Goal: Information Seeking & Learning: Check status

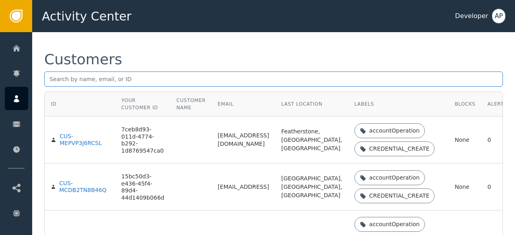
click at [52, 79] on input "text" at bounding box center [273, 79] width 459 height 15
paste input "[PERSON_NAME][EMAIL_ADDRESS][PERSON_NAME][DOMAIN_NAME]"
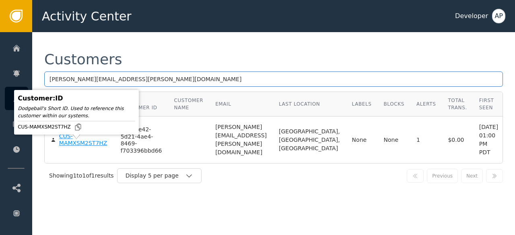
type input "[PERSON_NAME][EMAIL_ADDRESS][PERSON_NAME][DOMAIN_NAME]"
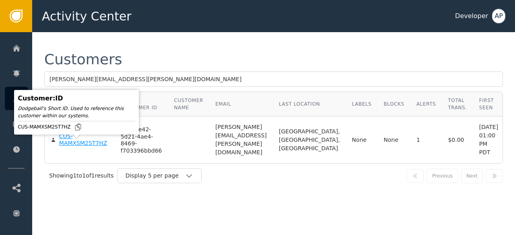
click at [68, 147] on div "CUS-MAMXSM2ST7HZ" at bounding box center [83, 140] width 49 height 14
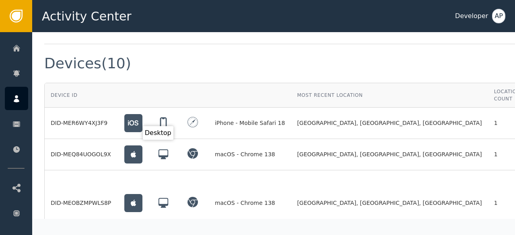
scroll to position [597, 0]
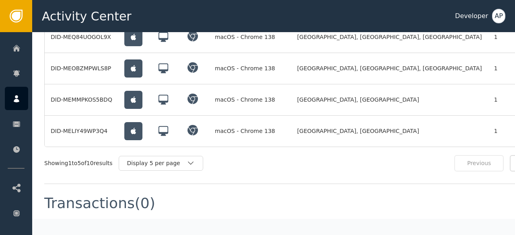
scroll to position [714, 40]
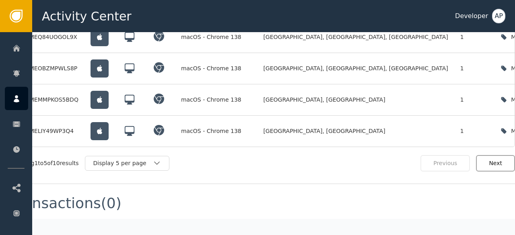
click at [483, 155] on button "Next" at bounding box center [495, 163] width 39 height 16
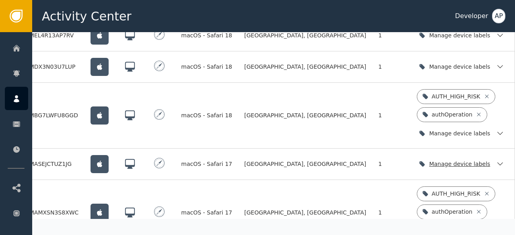
scroll to position [684, 40]
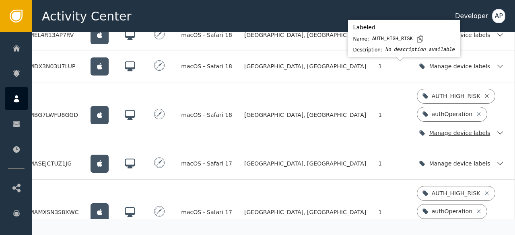
click at [485, 94] on icon at bounding box center [487, 96] width 4 height 4
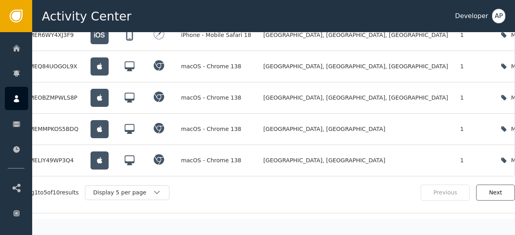
click at [489, 185] on button "Next" at bounding box center [495, 193] width 39 height 16
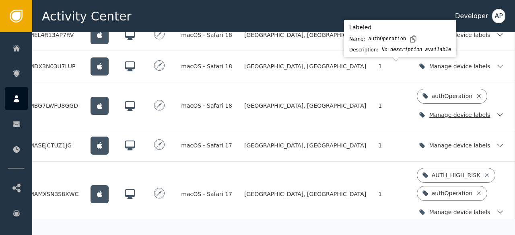
click at [477, 94] on icon at bounding box center [479, 96] width 4 height 4
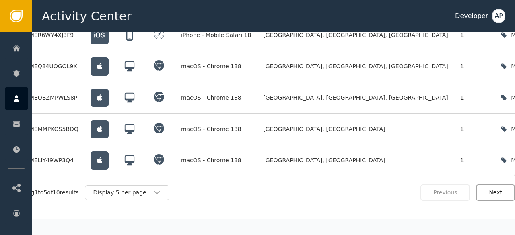
click at [498, 185] on button "Next" at bounding box center [495, 193] width 39 height 16
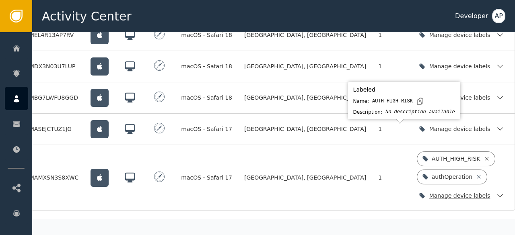
click at [485, 157] on icon at bounding box center [487, 159] width 4 height 4
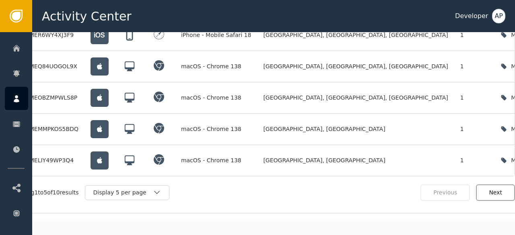
click at [488, 185] on button "Next" at bounding box center [495, 193] width 39 height 16
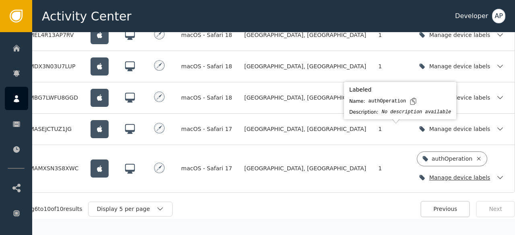
click at [477, 157] on icon at bounding box center [479, 159] width 4 height 4
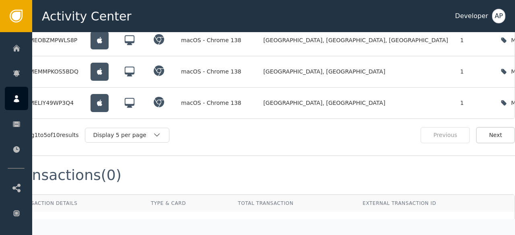
scroll to position [744, 40]
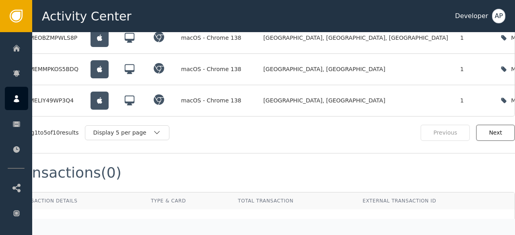
click at [491, 125] on button "Next" at bounding box center [495, 133] width 39 height 16
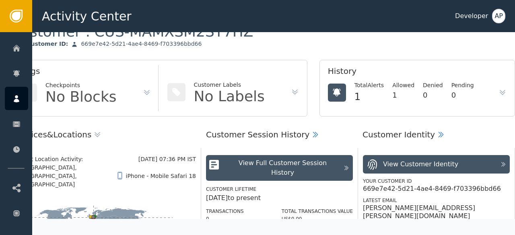
scroll to position [0, 40]
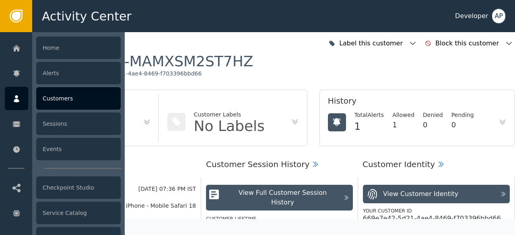
click at [51, 102] on div "Customers" at bounding box center [78, 98] width 84 height 23
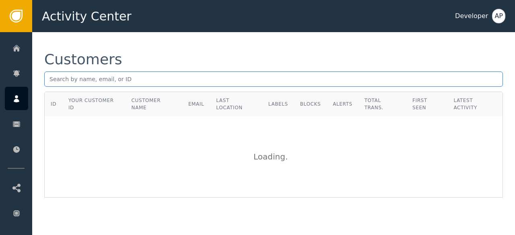
click at [51, 81] on input "text" at bounding box center [273, 79] width 459 height 15
paste input "[PERSON_NAME][EMAIL_ADDRESS][PERSON_NAME][DOMAIN_NAME]"
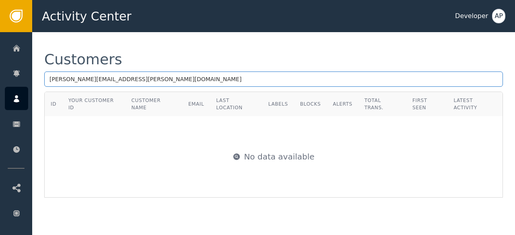
click at [138, 78] on input "[PERSON_NAME][EMAIL_ADDRESS][PERSON_NAME][DOMAIN_NAME]" at bounding box center [273, 79] width 459 height 15
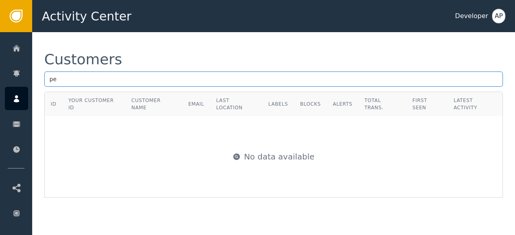
type input "p"
paste input "[EMAIL_ADDRESS][DOMAIN_NAME]"
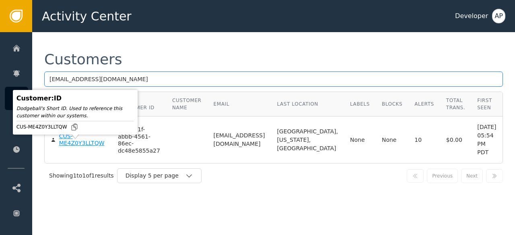
type input "[EMAIL_ADDRESS][DOMAIN_NAME]"
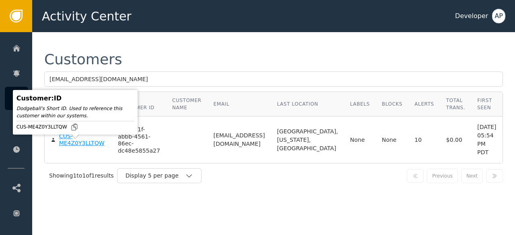
click at [70, 147] on div "CUS-ME4Z0Y3LLTQW" at bounding box center [82, 140] width 47 height 14
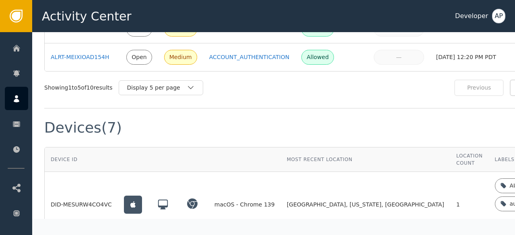
scroll to position [676, 0]
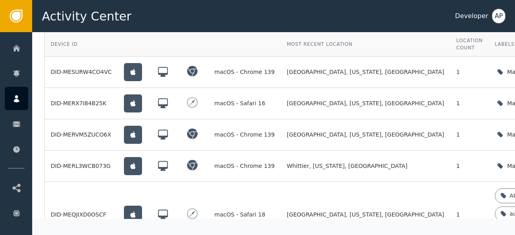
scroll to position [795, 0]
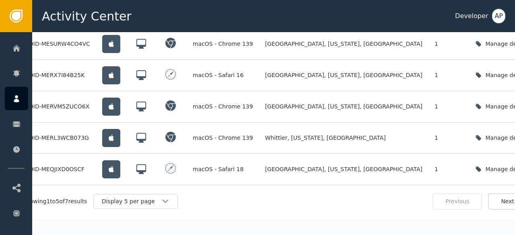
scroll to position [780, 40]
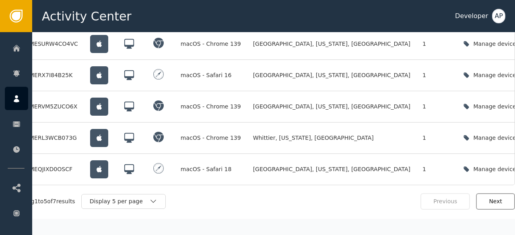
click at [489, 193] on button "Next" at bounding box center [495, 201] width 39 height 16
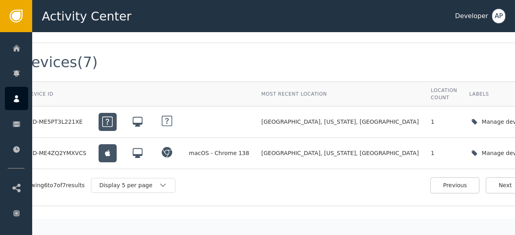
scroll to position [702, 40]
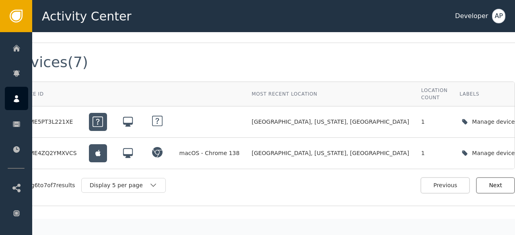
click at [492, 177] on button "Next" at bounding box center [495, 185] width 39 height 16
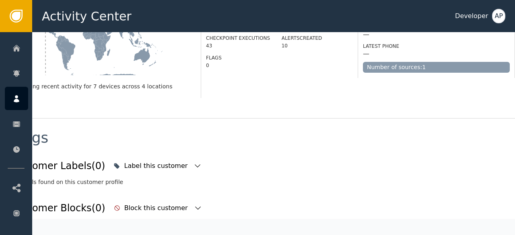
scroll to position [227, 40]
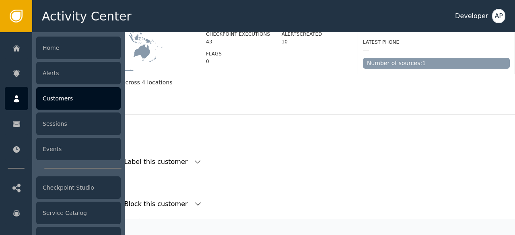
click at [48, 101] on div "Customers" at bounding box center [78, 98] width 84 height 23
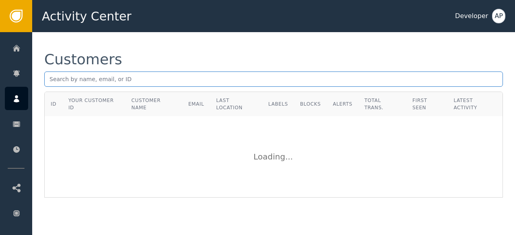
click at [50, 79] on input "text" at bounding box center [273, 79] width 459 height 15
paste input "[EMAIL_ADDRESS][DOMAIN_NAME]"
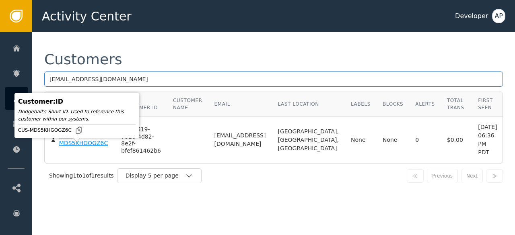
type input "[EMAIL_ADDRESS][DOMAIN_NAME]"
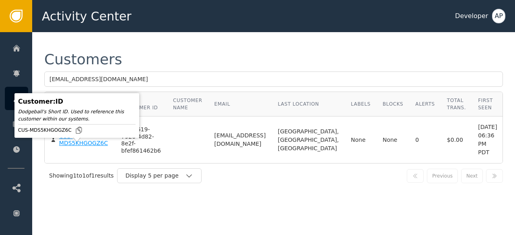
click at [65, 147] on div "CUS-MDS5KHGOGZ6C" at bounding box center [84, 140] width 50 height 14
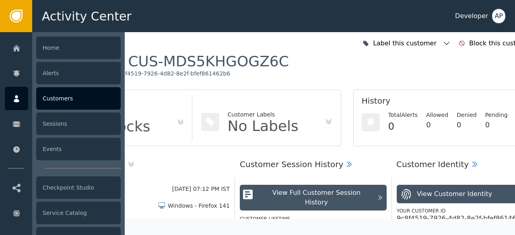
click at [58, 101] on div "Customers" at bounding box center [78, 98] width 84 height 23
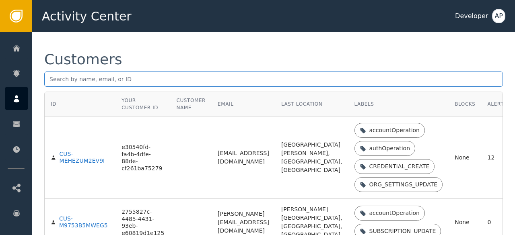
click at [48, 80] on input "text" at bounding box center [273, 79] width 459 height 15
paste input "[EMAIL_ADDRESS][DOMAIN_NAME]"
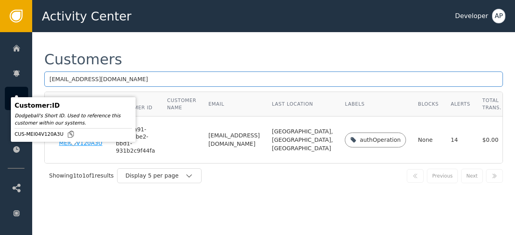
type input "[EMAIL_ADDRESS][DOMAIN_NAME]"
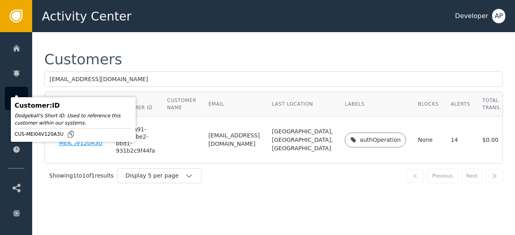
click at [67, 147] on div "CUS-MEI04V120A3U" at bounding box center [81, 140] width 45 height 14
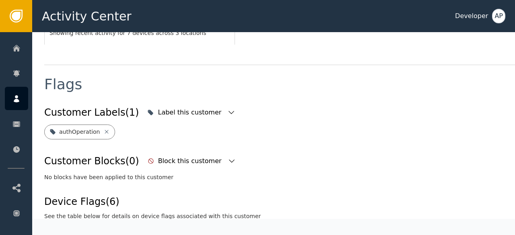
scroll to position [286, 0]
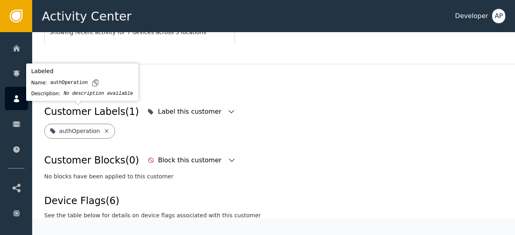
click at [103, 128] on icon at bounding box center [106, 131] width 6 height 6
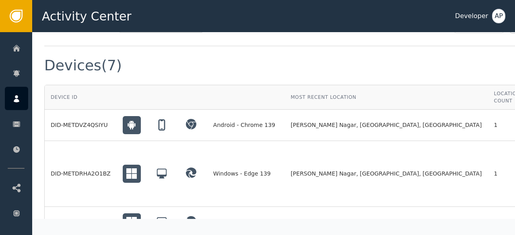
scroll to position [707, 0]
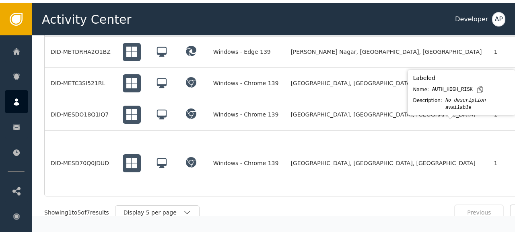
scroll to position [816, 0]
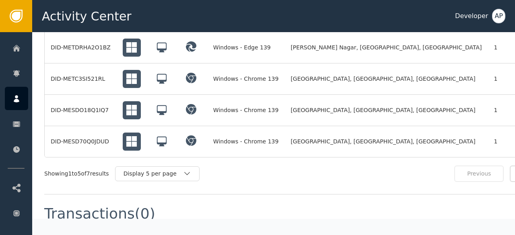
scroll to position [816, 40]
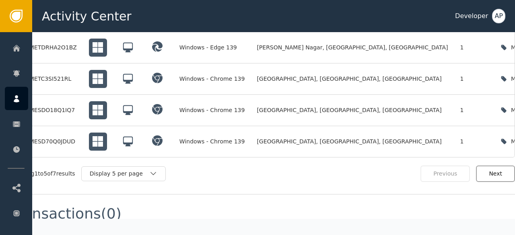
click at [488, 166] on button "Next" at bounding box center [495, 174] width 39 height 16
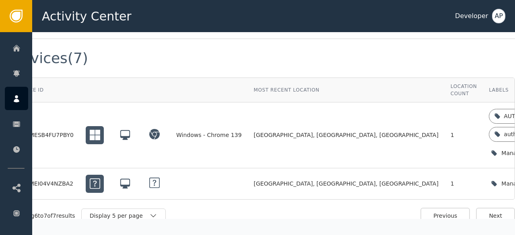
scroll to position [707, 40]
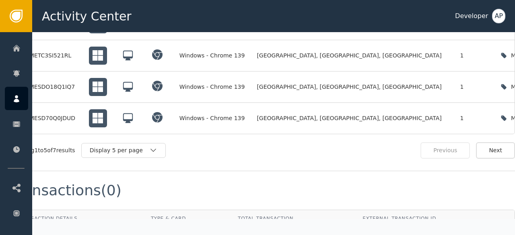
scroll to position [839, 40]
click at [492, 142] on button "Next" at bounding box center [495, 150] width 39 height 16
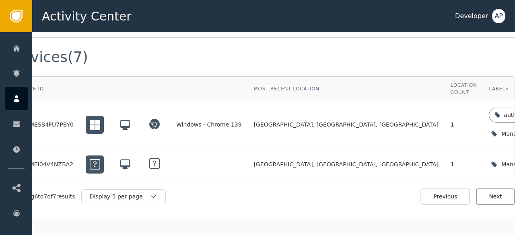
scroll to position [712, 40]
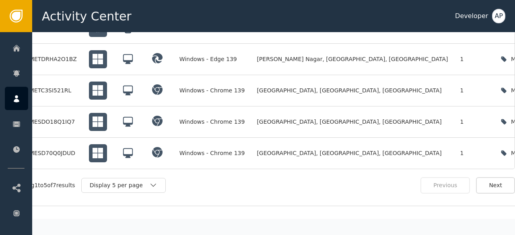
scroll to position [827, 40]
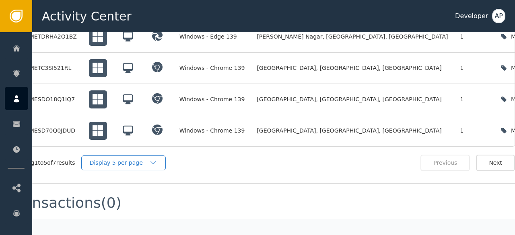
click at [149, 159] on icon "button" at bounding box center [153, 163] width 8 height 8
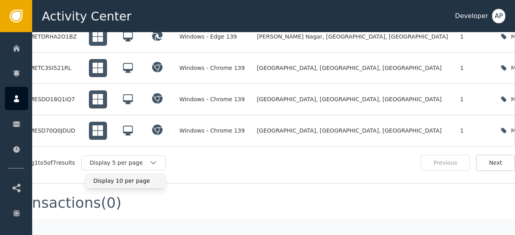
click at [111, 177] on div "Display 10 per page" at bounding box center [125, 181] width 64 height 8
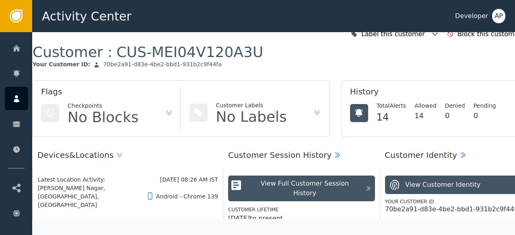
scroll to position [0, 12]
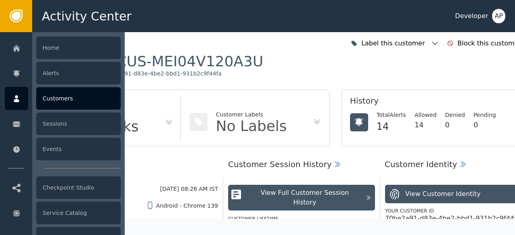
click at [49, 94] on div "Customers" at bounding box center [78, 98] width 84 height 23
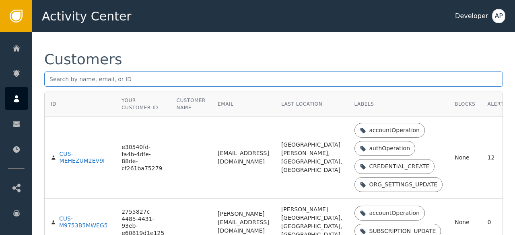
click at [53, 79] on input "text" at bounding box center [273, 79] width 459 height 15
paste input "[EMAIL_ADDRESS][DOMAIN_NAME]"
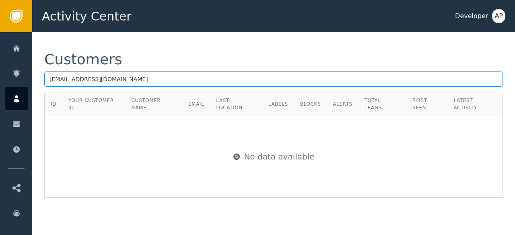
click at [49, 82] on input "[EMAIL_ADDRESS][DOMAIN_NAME]" at bounding box center [273, 79] width 459 height 15
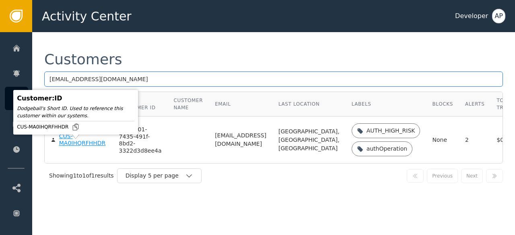
type input "[EMAIL_ADDRESS][DOMAIN_NAME]"
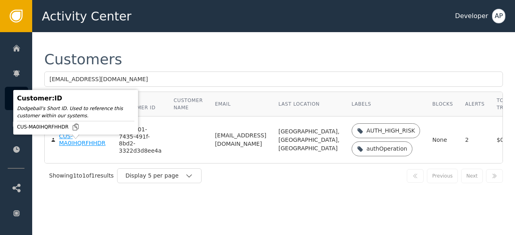
click at [70, 147] on div "CUS-MA0IHQRFHHDR" at bounding box center [83, 140] width 48 height 14
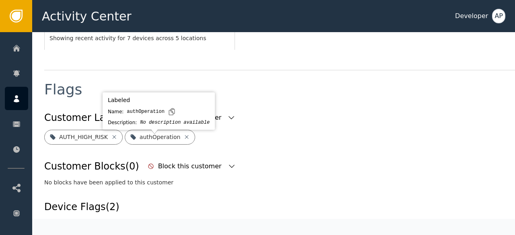
scroll to position [280, 0]
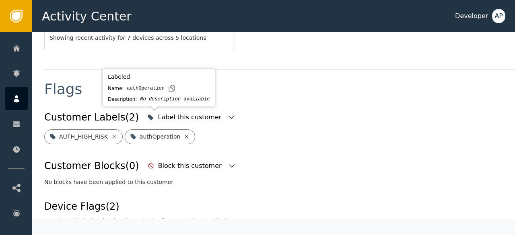
click at [183, 134] on icon at bounding box center [186, 137] width 6 height 6
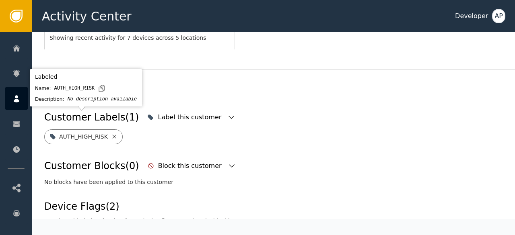
click at [112, 135] on icon at bounding box center [114, 137] width 4 height 4
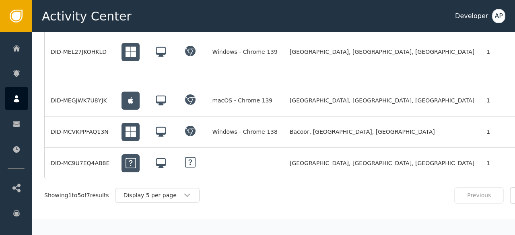
scroll to position [748, 0]
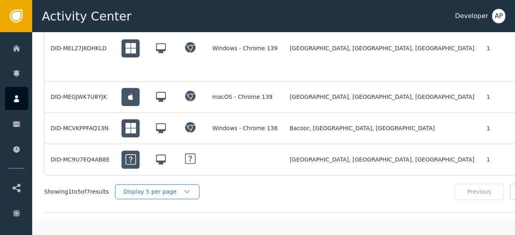
click at [183, 188] on div "Display 5 per page" at bounding box center [153, 192] width 60 height 8
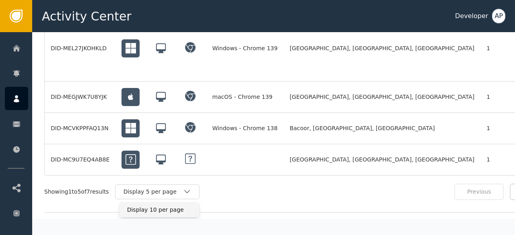
click at [159, 206] on div "Display 10 per page" at bounding box center [159, 210] width 64 height 8
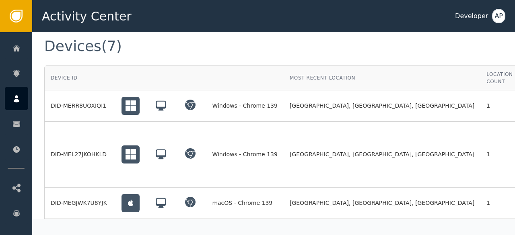
scroll to position [641, 0]
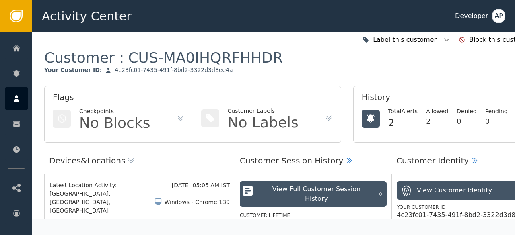
scroll to position [0, 0]
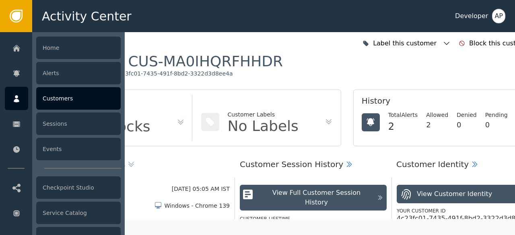
click at [57, 97] on div "Customers" at bounding box center [78, 98] width 84 height 23
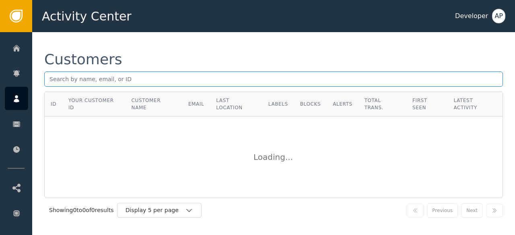
click at [49, 79] on input "text" at bounding box center [273, 79] width 459 height 15
paste input "[EMAIL_ADDRESS][DOMAIN_NAME]"
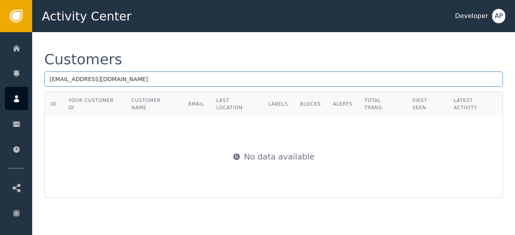
click at [148, 78] on input "[EMAIL_ADDRESS][DOMAIN_NAME]" at bounding box center [273, 79] width 459 height 15
type input "j"
paste input "[EMAIL_ADDRESS][DOMAIN_NAME]"
type input "[EMAIL_ADDRESS][DOMAIN_NAME]"
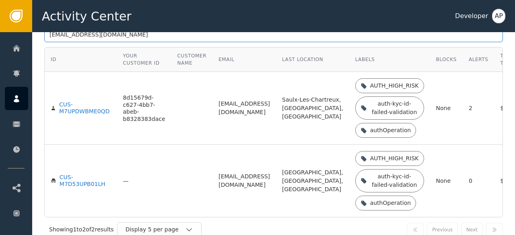
scroll to position [45, 0]
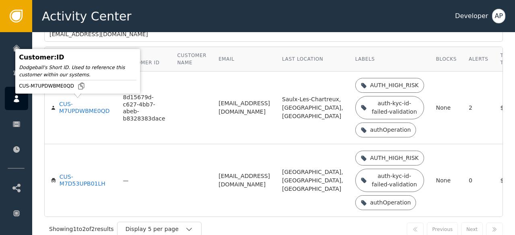
click at [73, 113] on div "CUS-M7UPDWBME0QD" at bounding box center [85, 108] width 52 height 14
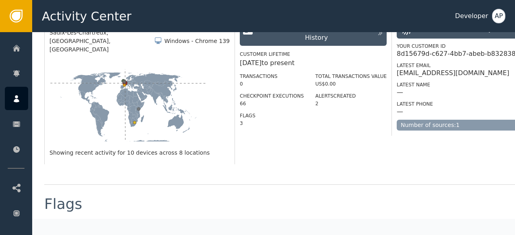
scroll to position [255, 0]
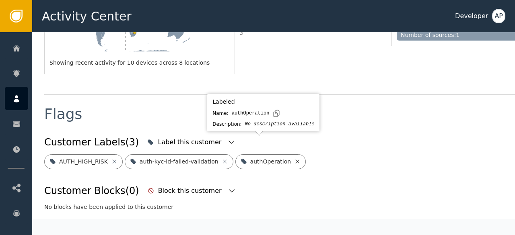
click at [294, 158] on icon at bounding box center [297, 161] width 6 height 6
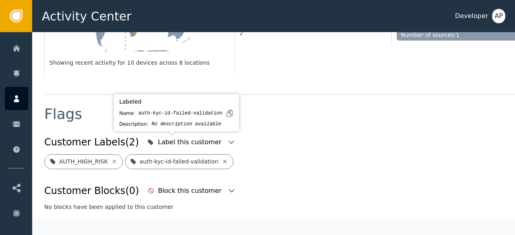
click at [222, 158] on icon at bounding box center [225, 161] width 6 height 6
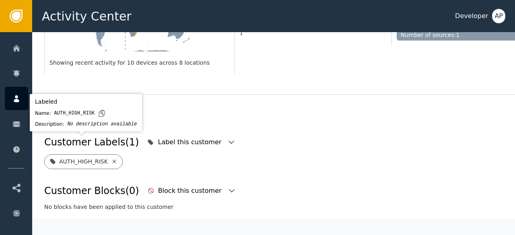
click at [112, 160] on icon at bounding box center [114, 162] width 4 height 4
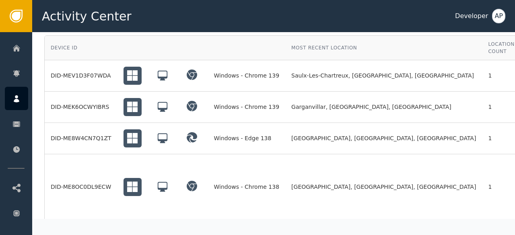
scroll to position [673, 0]
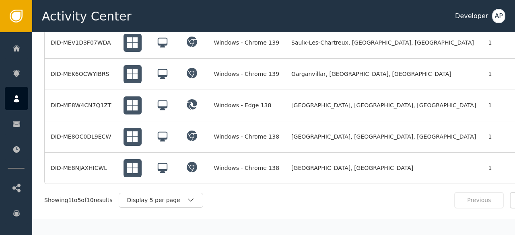
scroll to position [706, 0]
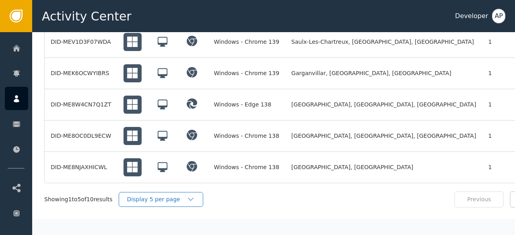
click at [189, 195] on icon "button" at bounding box center [191, 199] width 8 height 8
click at [160, 214] on div "Display 10 per page" at bounding box center [163, 218] width 64 height 8
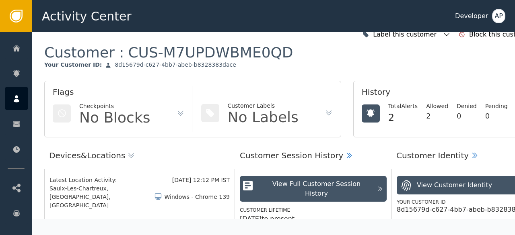
scroll to position [0, 0]
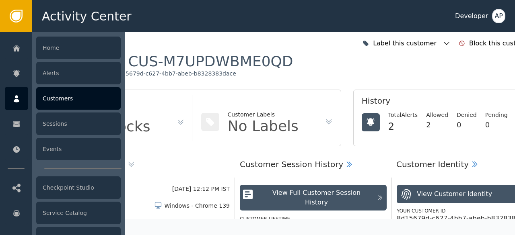
click at [47, 97] on div "Customers" at bounding box center [78, 98] width 84 height 23
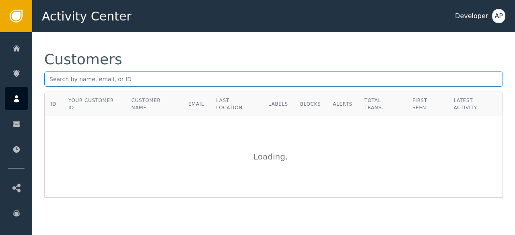
click at [50, 80] on input "text" at bounding box center [273, 79] width 459 height 15
paste input "[EMAIL_ADDRESS][DOMAIN_NAME]"
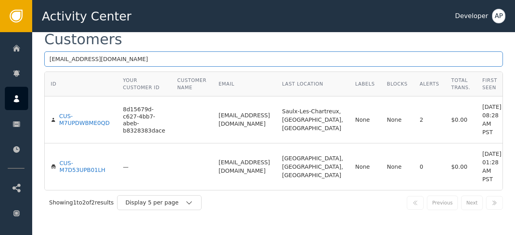
scroll to position [59, 0]
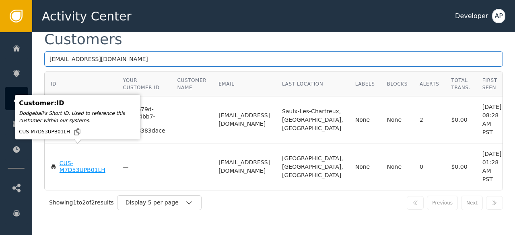
type input "[EMAIL_ADDRESS][DOMAIN_NAME]"
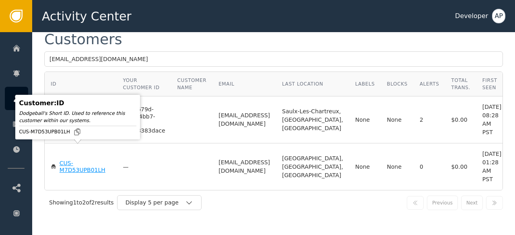
click at [71, 160] on div "CUS-M7D53UPB01LH" at bounding box center [85, 167] width 51 height 14
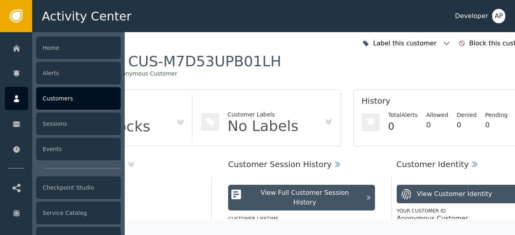
click at [52, 100] on div "Customers" at bounding box center [78, 98] width 84 height 23
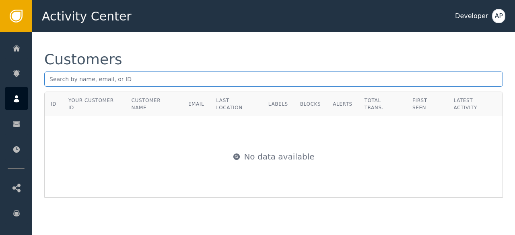
click at [49, 78] on input "text" at bounding box center [273, 79] width 459 height 15
paste input "[EMAIL_ADDRESS][DOMAIN_NAME]"
type input "[EMAIL_ADDRESS][DOMAIN_NAME]"
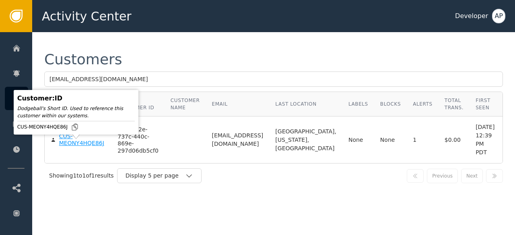
click at [73, 147] on div "CUS-MEONY4HQE86J" at bounding box center [82, 140] width 47 height 14
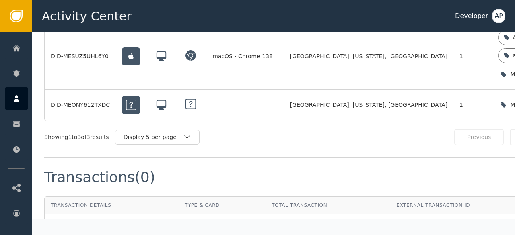
scroll to position [704, 0]
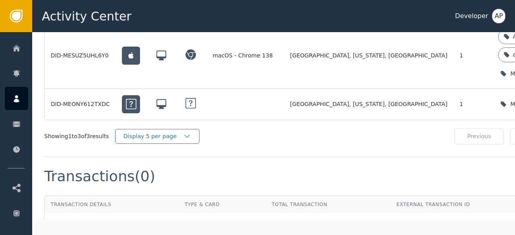
click at [158, 132] on div "Display 5 per page" at bounding box center [153, 136] width 60 height 8
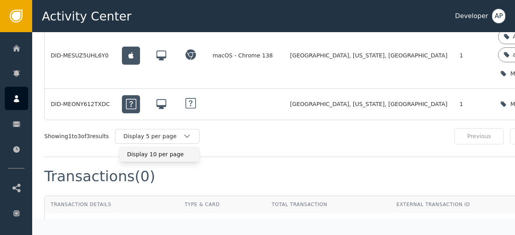
click at [142, 150] on div "Display 10 per page" at bounding box center [159, 154] width 64 height 8
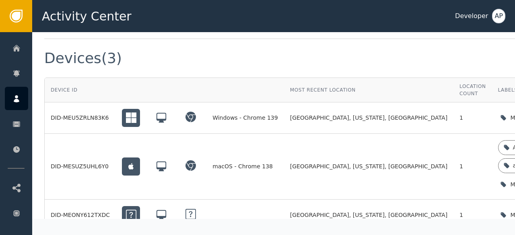
scroll to position [593, 0]
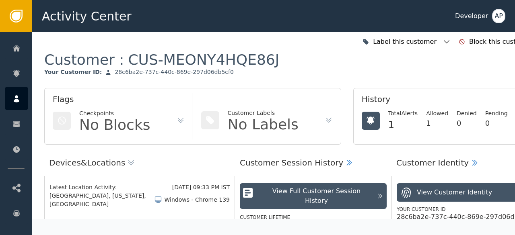
scroll to position [0, 0]
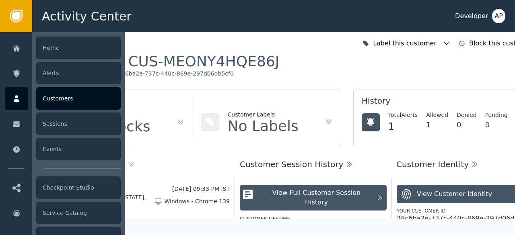
click at [55, 99] on div "Customers" at bounding box center [78, 98] width 84 height 23
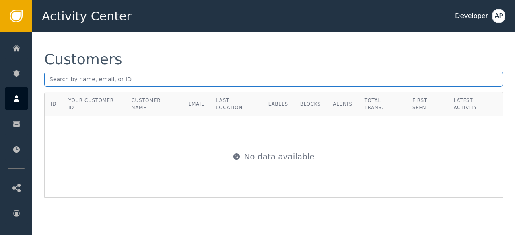
click at [48, 81] on input "text" at bounding box center [273, 79] width 459 height 15
paste input "[EMAIL_ADDRESS][DOMAIN_NAME]"
type input "[EMAIL_ADDRESS][DOMAIN_NAME]"
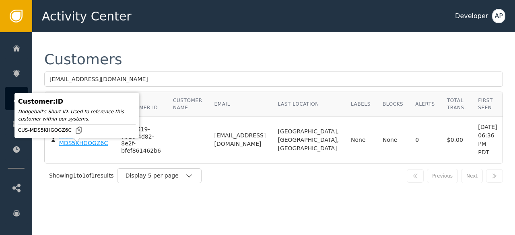
click at [74, 147] on div "CUS-MDS5KHGOGZ6C" at bounding box center [84, 140] width 50 height 14
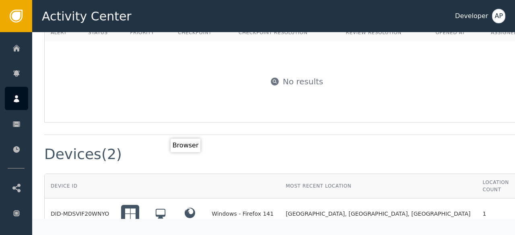
scroll to position [630, 0]
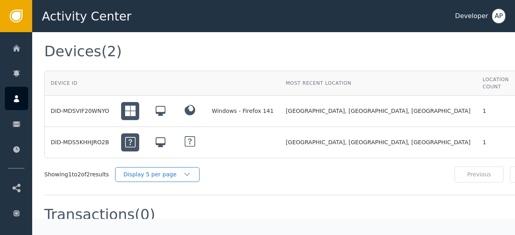
click at [164, 171] on div "Display 5 per page" at bounding box center [153, 175] width 60 height 8
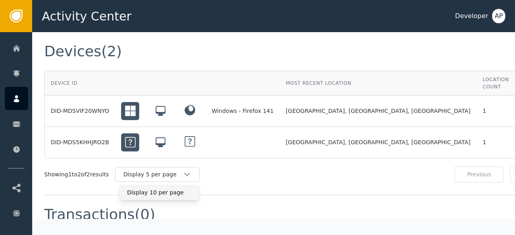
click at [160, 189] on div "Display 10 per page" at bounding box center [159, 193] width 64 height 8
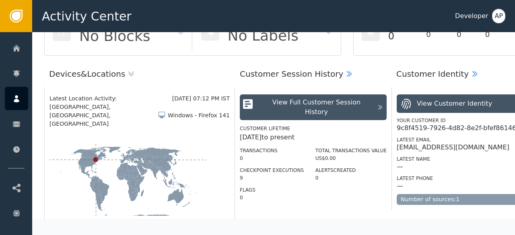
scroll to position [0, 0]
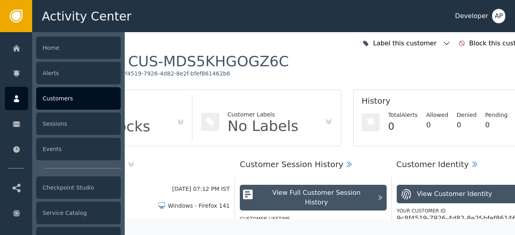
click at [50, 96] on div "Customers" at bounding box center [78, 98] width 84 height 23
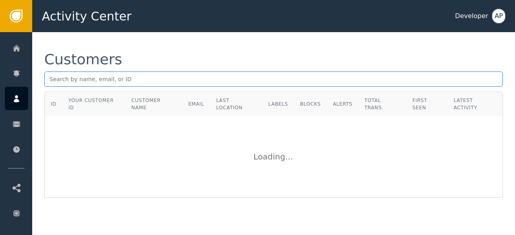
click at [50, 79] on input "text" at bounding box center [273, 79] width 459 height 15
paste input "[EMAIL_ADDRESS][DOMAIN_NAME]"
type input "[EMAIL_ADDRESS][DOMAIN_NAME]"
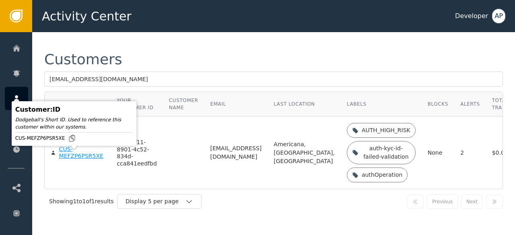
click at [64, 160] on div "CUS-MEFZP6PSR5XE" at bounding box center [82, 153] width 46 height 14
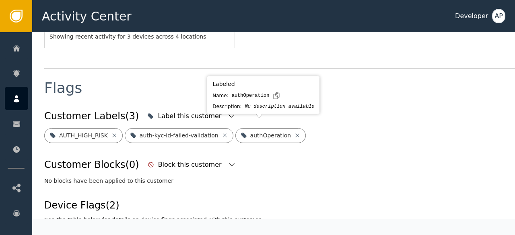
scroll to position [273, 0]
click at [296, 133] on icon at bounding box center [298, 135] width 4 height 4
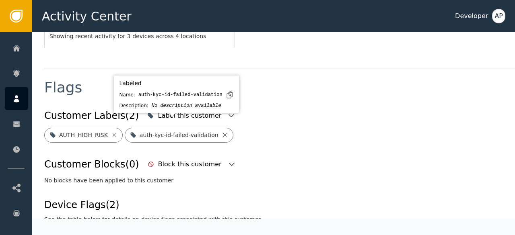
click at [222, 132] on icon at bounding box center [225, 135] width 6 height 6
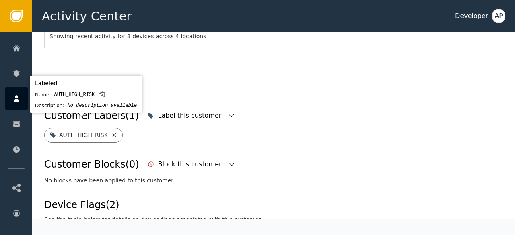
click at [111, 132] on icon at bounding box center [114, 135] width 6 height 6
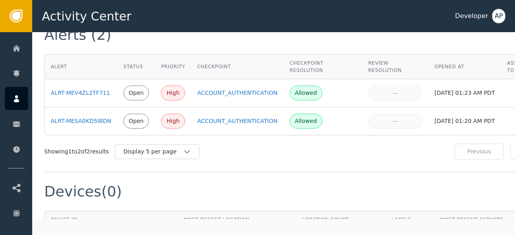
scroll to position [482, 0]
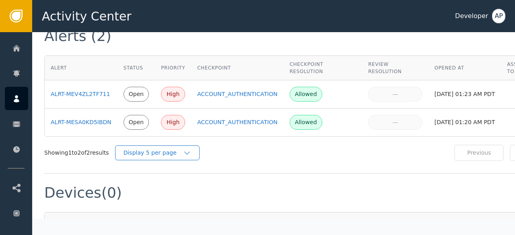
click at [143, 149] on div "Display 5 per page" at bounding box center [153, 153] width 60 height 8
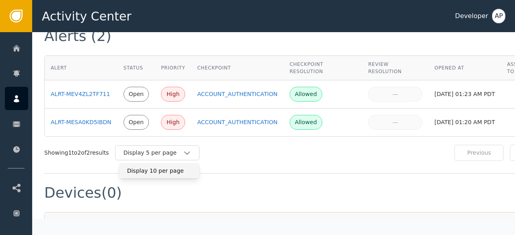
click at [146, 164] on div "Display 10 per page" at bounding box center [159, 171] width 80 height 15
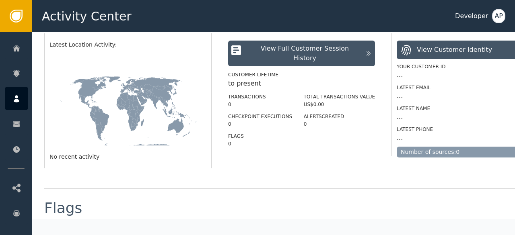
scroll to position [0, 0]
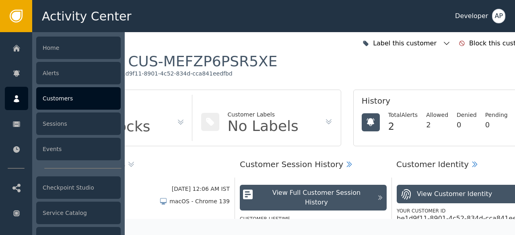
click at [51, 94] on div "Customers" at bounding box center [78, 98] width 84 height 23
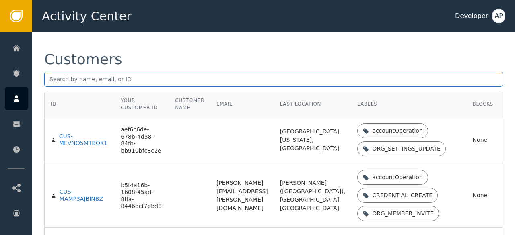
click at [49, 79] on input "text" at bounding box center [273, 79] width 459 height 15
paste input "[EMAIL_ADDRESS][DOMAIN_NAME]"
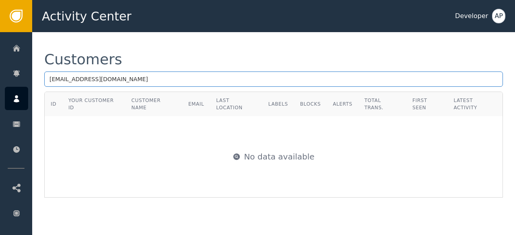
click at [107, 77] on input "[EMAIL_ADDRESS][DOMAIN_NAME]" at bounding box center [273, 79] width 459 height 15
type input "i"
paste input "[EMAIL_ADDRESS][DOMAIN_NAME]"
click at [119, 78] on input "[EMAIL_ADDRESS][DOMAIN_NAME]" at bounding box center [273, 79] width 459 height 15
type input "h"
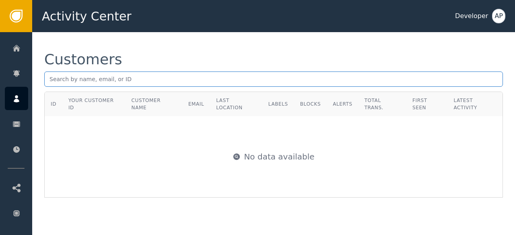
paste input "[EMAIL_ADDRESS]"
type input "[EMAIL_ADDRESS]"
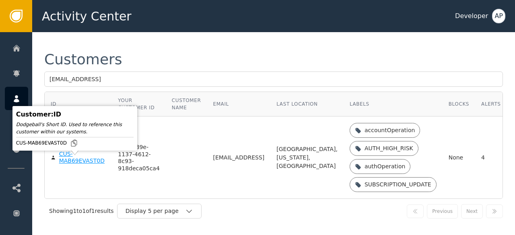
click at [69, 163] on div "CUS-MAB69EVAST0D" at bounding box center [82, 158] width 47 height 14
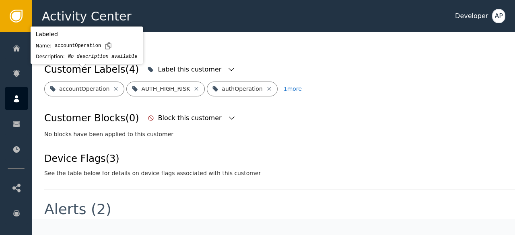
scroll to position [323, 0]
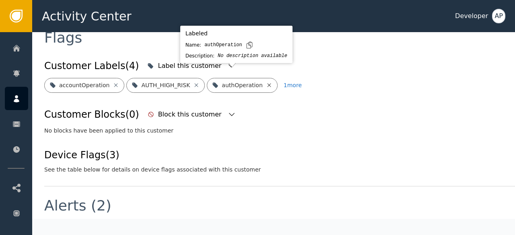
click at [266, 82] on icon at bounding box center [269, 85] width 6 height 6
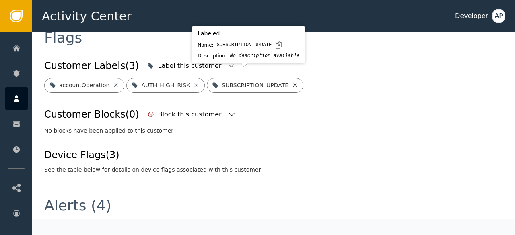
click at [292, 82] on icon at bounding box center [295, 85] width 6 height 6
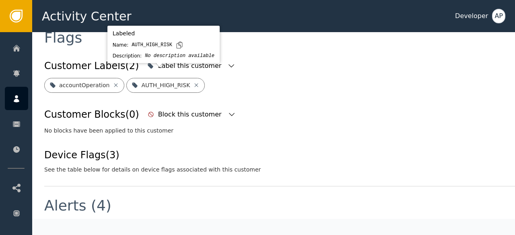
click at [193, 82] on icon at bounding box center [196, 85] width 6 height 6
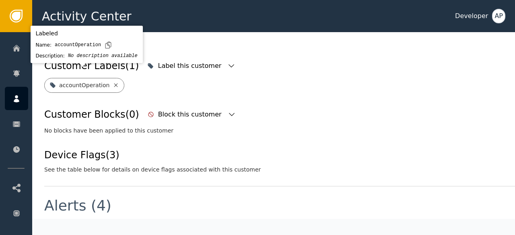
click at [113, 82] on icon at bounding box center [116, 85] width 6 height 6
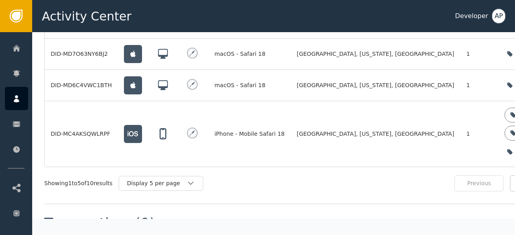
scroll to position [809, 0]
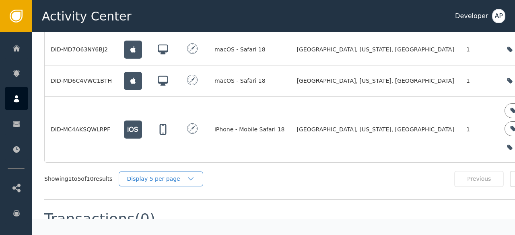
click at [160, 175] on div "Display 5 per page" at bounding box center [157, 179] width 60 height 8
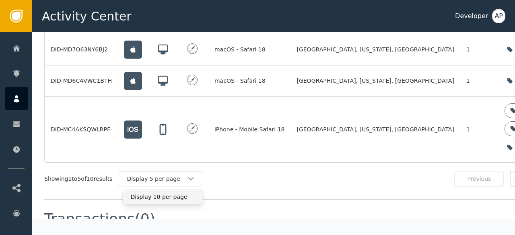
click at [157, 193] on div "Display 10 per page" at bounding box center [163, 197] width 64 height 8
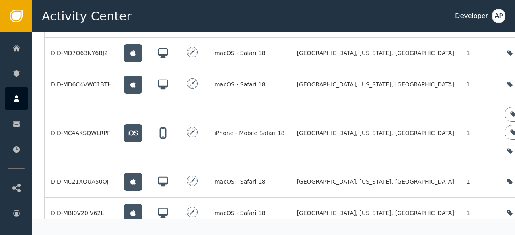
scroll to position [802, 0]
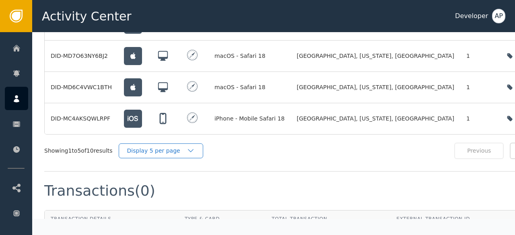
click at [174, 147] on div "Display 5 per page" at bounding box center [157, 151] width 60 height 8
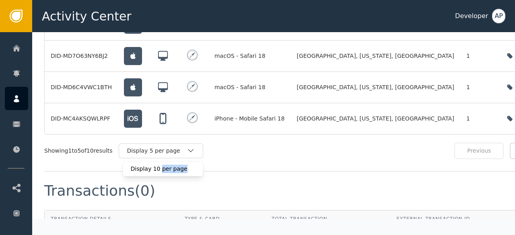
drag, startPoint x: 156, startPoint y: 159, endPoint x: 304, endPoint y: 138, distance: 149.6
click at [304, 143] on div "Showing 1 to 5 of 10 results Display 5 per page Display 10 per page" at bounding box center [185, 151] width 282 height 16
click at [150, 165] on div "Display 10 per page" at bounding box center [163, 169] width 64 height 8
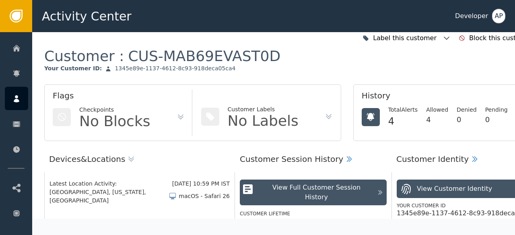
scroll to position [0, 0]
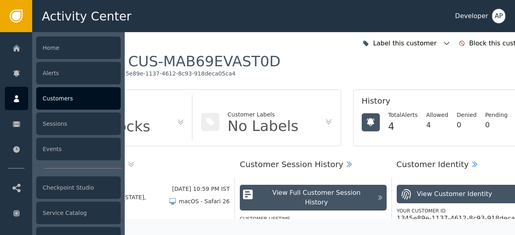
click at [48, 97] on div "Customers" at bounding box center [78, 98] width 84 height 23
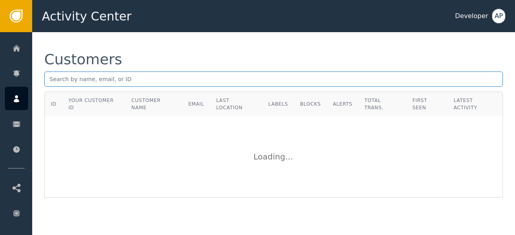
click at [50, 81] on input "text" at bounding box center [273, 79] width 459 height 15
paste input "[EMAIL_ADDRESS][DOMAIN_NAME]"
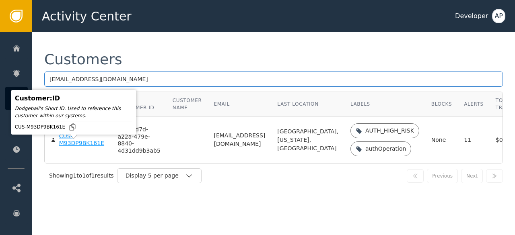
type input "[EMAIL_ADDRESS][DOMAIN_NAME]"
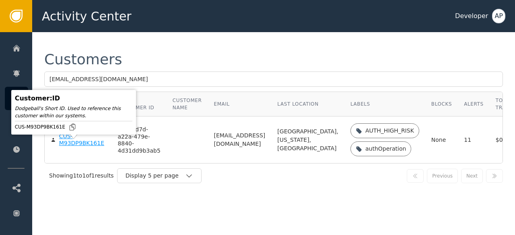
click at [69, 147] on div "CUS-M93DP9BK161E" at bounding box center [82, 140] width 47 height 14
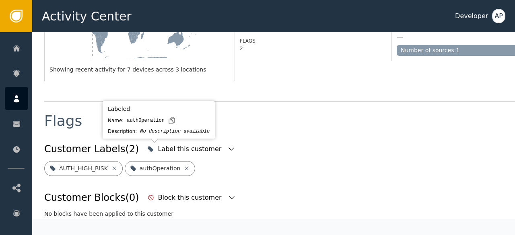
scroll to position [251, 0]
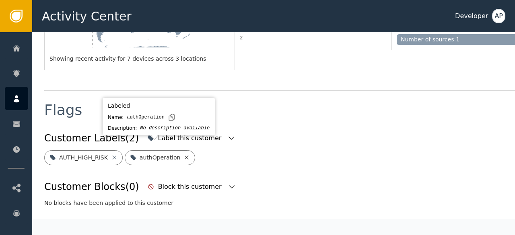
click at [185, 156] on icon at bounding box center [187, 158] width 4 height 4
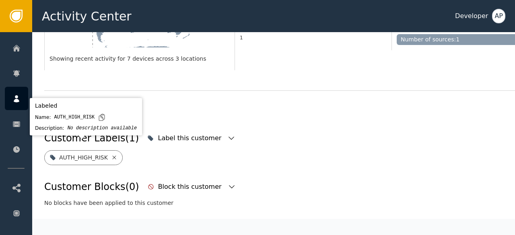
click at [111, 154] on icon at bounding box center [114, 157] width 6 height 6
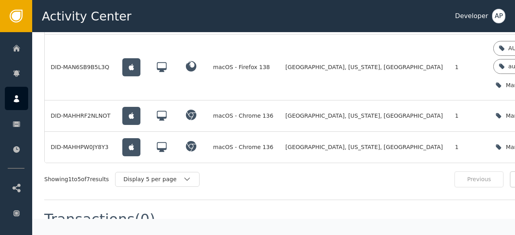
scroll to position [873, 0]
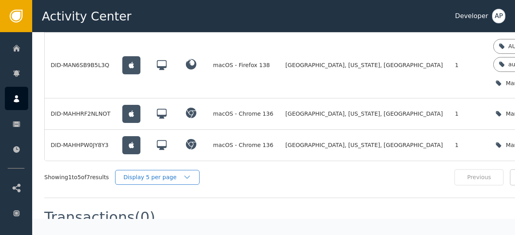
click at [167, 173] on div "Display 5 per page" at bounding box center [153, 177] width 60 height 8
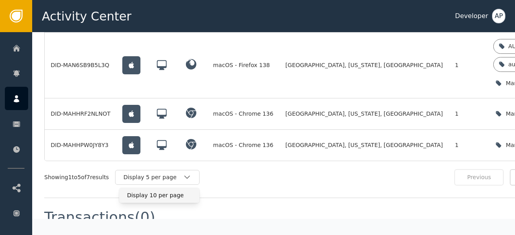
click at [150, 191] on div "Display 10 per page" at bounding box center [159, 195] width 64 height 8
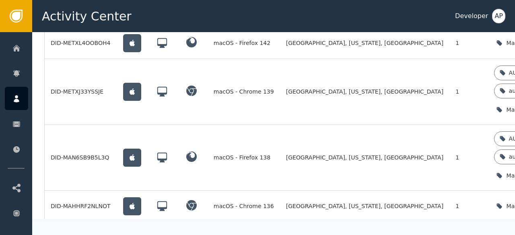
scroll to position [780, 0]
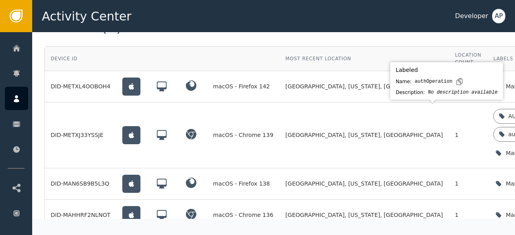
scroll to position [733, 0]
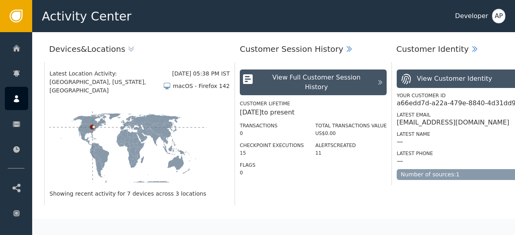
scroll to position [0, 0]
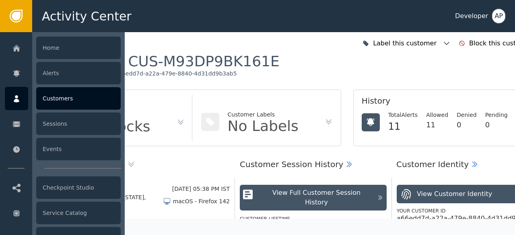
click at [48, 97] on div "Customers" at bounding box center [78, 98] width 84 height 23
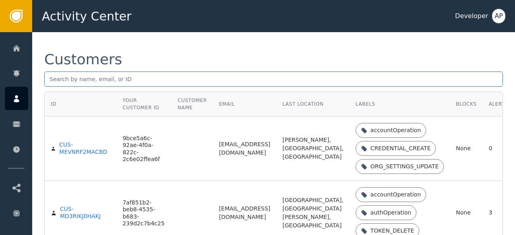
click at [49, 80] on input "text" at bounding box center [273, 79] width 459 height 15
paste input "[EMAIL_ADDRESS][DOMAIN_NAME]"
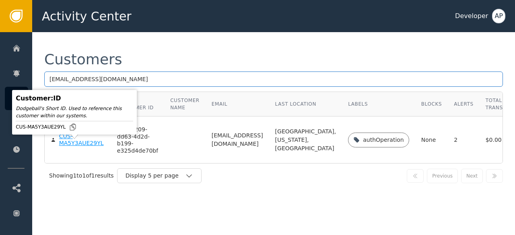
type input "[EMAIL_ADDRESS][DOMAIN_NAME]"
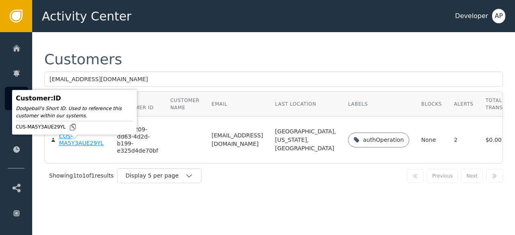
click at [69, 147] on div "CUS-MA5Y3AUE29YL" at bounding box center [82, 140] width 46 height 14
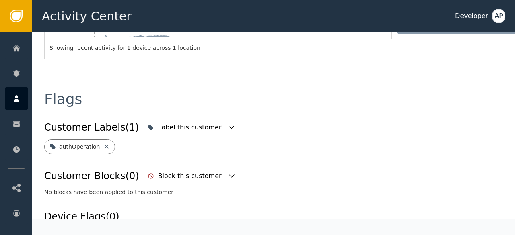
scroll to position [263, 0]
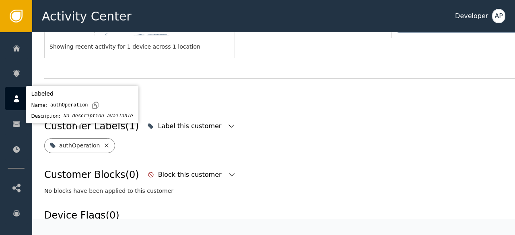
click at [103, 142] on icon at bounding box center [106, 145] width 6 height 6
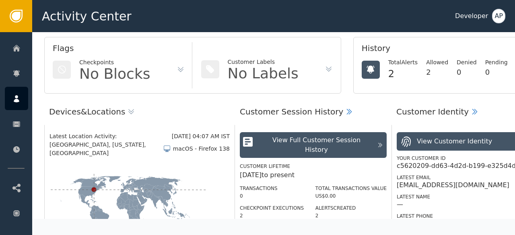
scroll to position [0, 0]
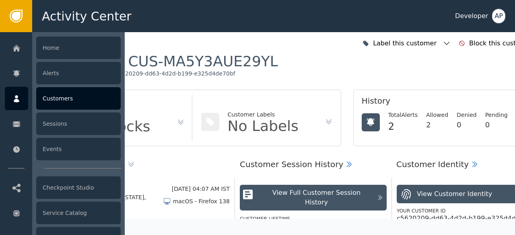
click at [51, 97] on div "Customers" at bounding box center [78, 98] width 84 height 23
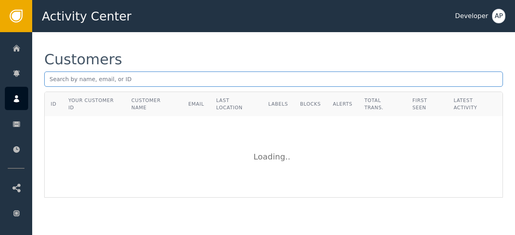
click at [54, 77] on input "text" at bounding box center [273, 79] width 459 height 15
paste input "[EMAIL_ADDRESS][DOMAIN_NAME]"
click at [132, 80] on input "[EMAIL_ADDRESS][DOMAIN_NAME]" at bounding box center [273, 79] width 459 height 15
type input "m"
paste input "[EMAIL_ADDRESS]"
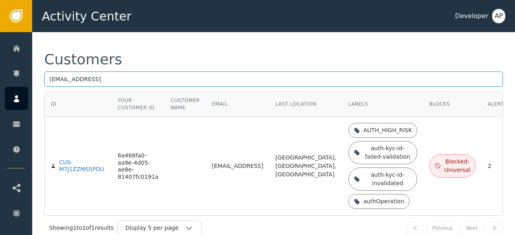
type input "[EMAIL_ADDRESS]"
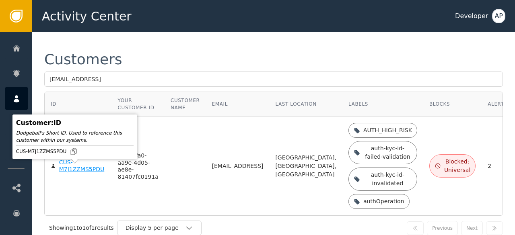
click at [74, 173] on div "CUS-M7J1ZZMS5PDU" at bounding box center [82, 166] width 47 height 14
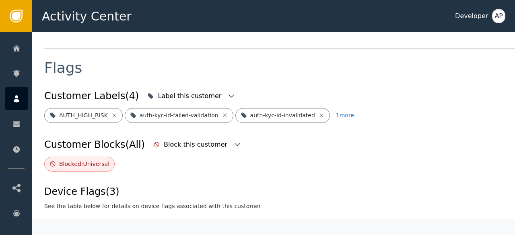
scroll to position [293, 0]
click at [164, 140] on div "Block this customer" at bounding box center [197, 145] width 66 height 10
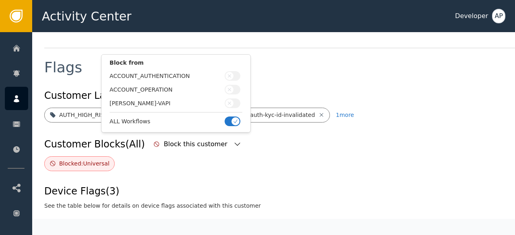
click at [228, 117] on button "button" at bounding box center [232, 122] width 16 height 10
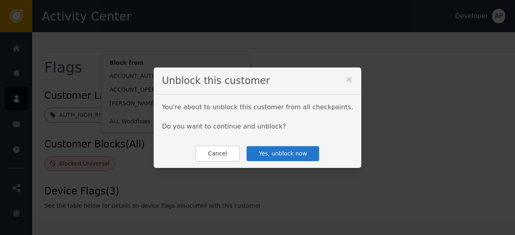
click at [270, 152] on button "Yes, unblock now" at bounding box center [283, 154] width 74 height 16
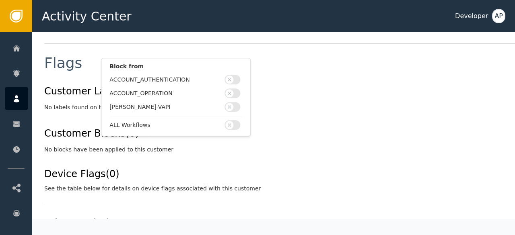
scroll to position [297, 0]
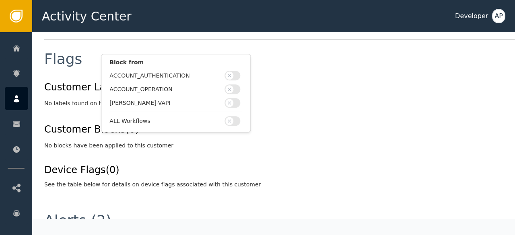
click at [265, 143] on div "No blocks have been applied to this customer" at bounding box center [296, 146] width 504 height 8
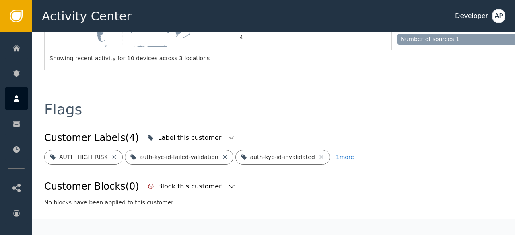
scroll to position [247, 0]
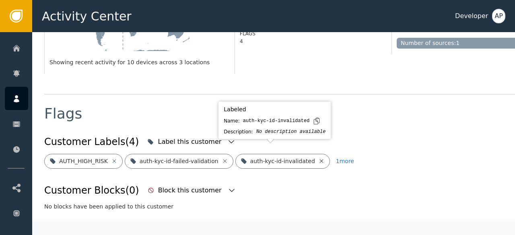
click at [318, 158] on icon at bounding box center [321, 161] width 6 height 6
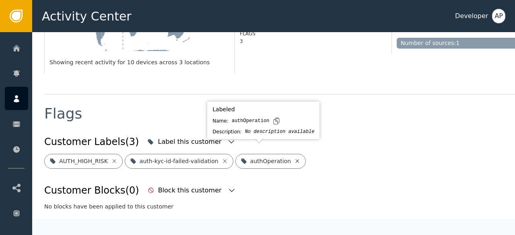
click at [294, 158] on icon at bounding box center [297, 161] width 6 height 6
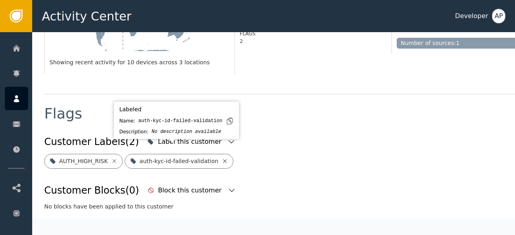
click at [222, 158] on icon at bounding box center [225, 161] width 6 height 6
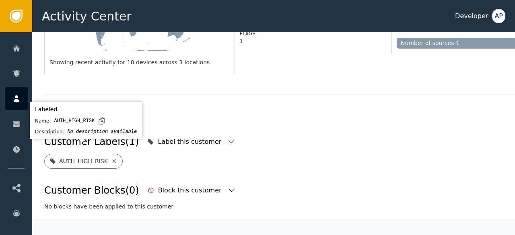
click at [112, 159] on icon at bounding box center [114, 161] width 4 height 4
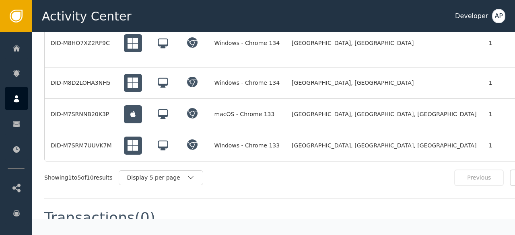
scroll to position [735, 0]
click at [163, 174] on div "Display 5 per page" at bounding box center [157, 178] width 60 height 8
click at [151, 192] on div "Display 10 per page" at bounding box center [163, 196] width 64 height 8
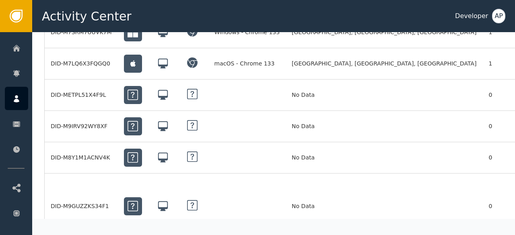
scroll to position [928, 0]
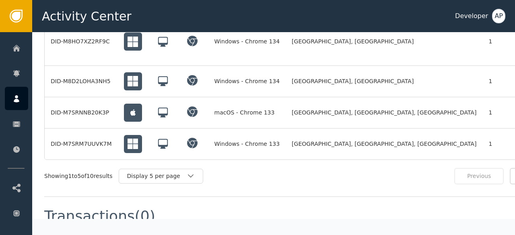
scroll to position [737, 0]
click at [177, 172] on div "Display 5 per page" at bounding box center [157, 176] width 60 height 8
click at [145, 190] on div "Display 10 per page" at bounding box center [163, 194] width 64 height 8
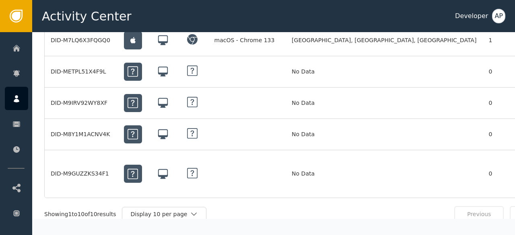
scroll to position [874, 0]
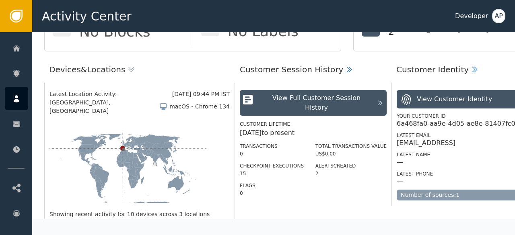
scroll to position [0, 0]
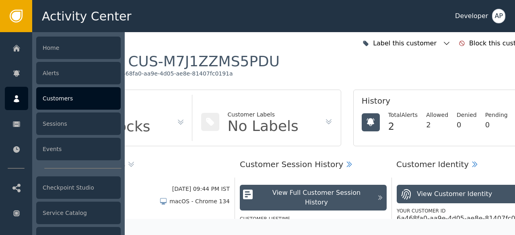
click at [59, 101] on div "Customers" at bounding box center [78, 98] width 84 height 23
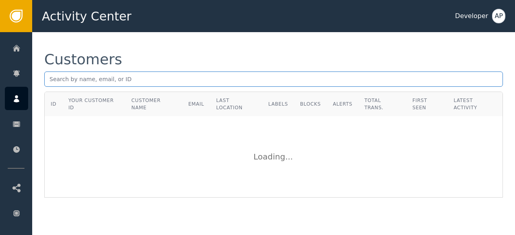
click at [50, 81] on input "text" at bounding box center [273, 79] width 459 height 15
paste input "[EMAIL_ADDRESS][DOMAIN_NAME]"
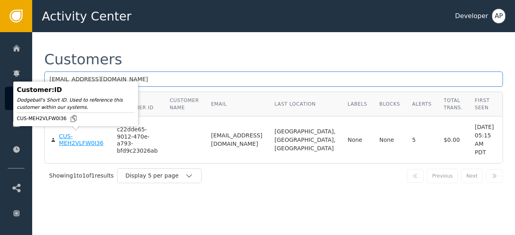
type input "[EMAIL_ADDRESS][DOMAIN_NAME]"
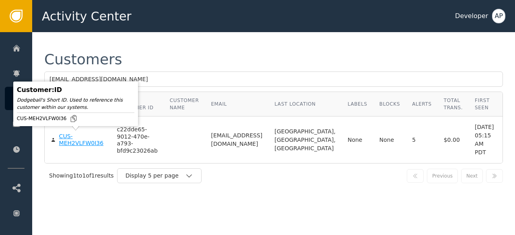
click at [66, 142] on div "CUS-MEH2VLFW0I36" at bounding box center [82, 140] width 46 height 14
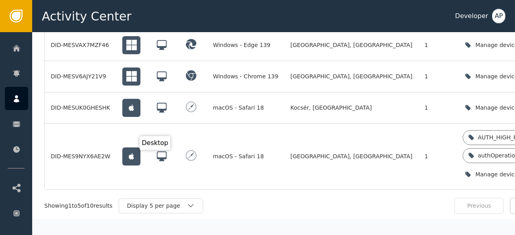
scroll to position [810, 0]
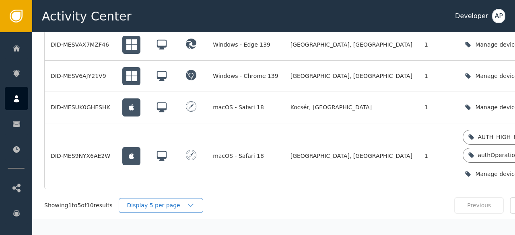
click at [156, 202] on div "Display 5 per page" at bounding box center [157, 206] width 60 height 8
click at [154, 220] on div "Display 10 per page" at bounding box center [163, 224] width 64 height 8
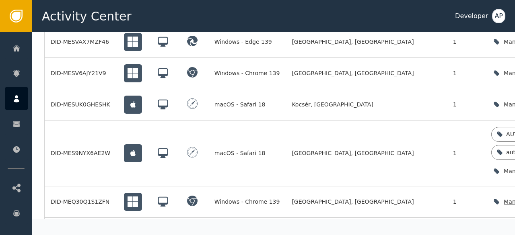
scroll to position [813, 0]
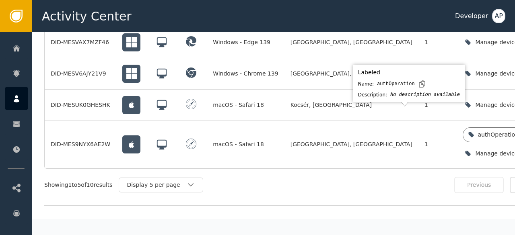
click at [514, 133] on icon at bounding box center [525, 135] width 4 height 4
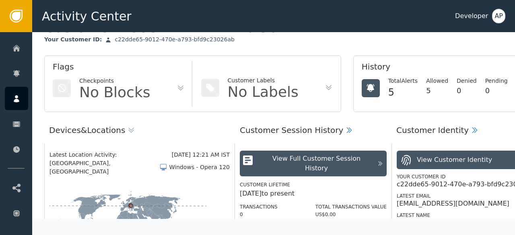
scroll to position [0, 0]
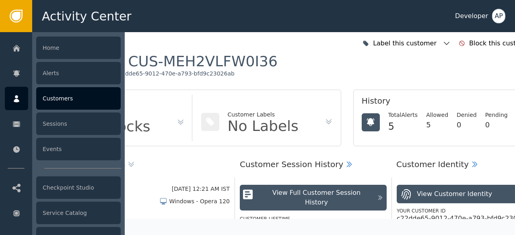
click at [50, 96] on div "Customers" at bounding box center [78, 98] width 84 height 23
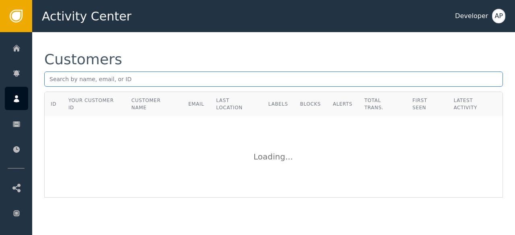
click at [49, 82] on input "text" at bounding box center [273, 79] width 459 height 15
paste input "[EMAIL_ADDRESS][DOMAIN_NAME]"
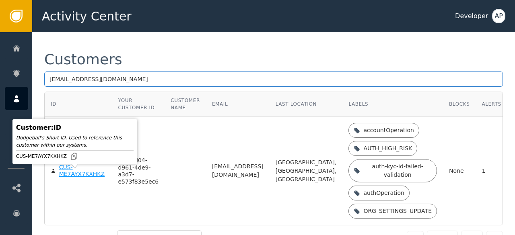
type input "[EMAIL_ADDRESS][DOMAIN_NAME]"
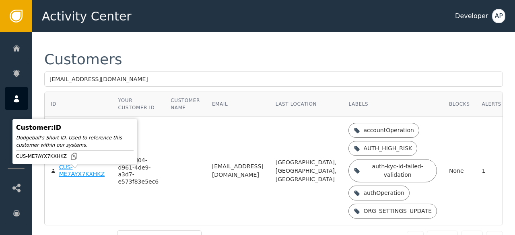
click at [64, 177] on div "CUS-ME7AYX7KXHKZ" at bounding box center [82, 171] width 47 height 14
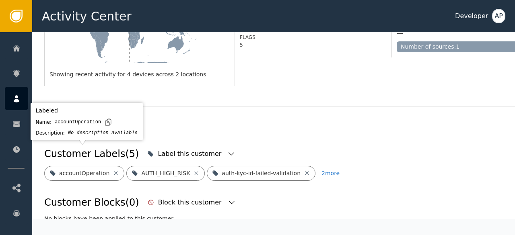
scroll to position [247, 0]
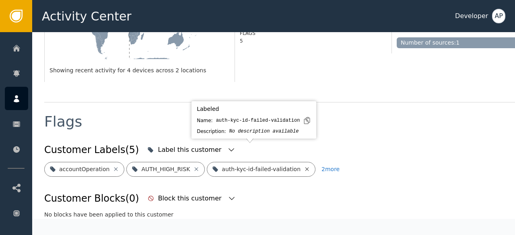
click at [304, 166] on icon at bounding box center [307, 169] width 6 height 6
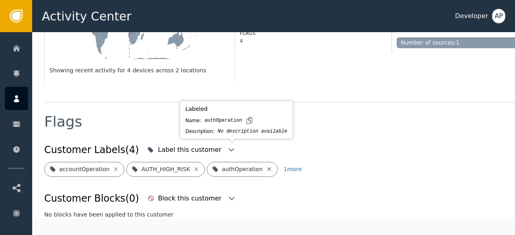
click at [266, 166] on icon at bounding box center [269, 169] width 6 height 6
click at [293, 166] on icon at bounding box center [296, 169] width 6 height 6
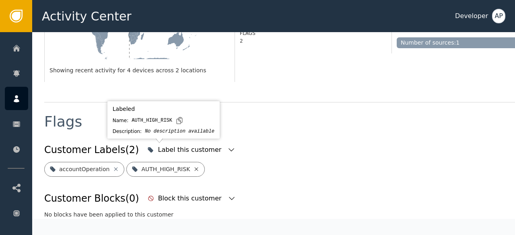
click at [195, 167] on icon at bounding box center [197, 169] width 4 height 4
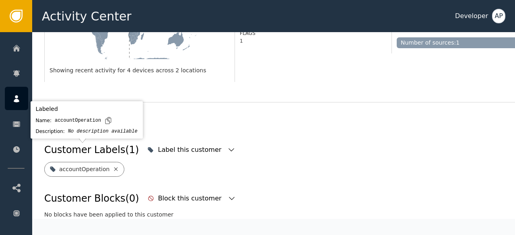
click at [114, 167] on icon at bounding box center [116, 169] width 4 height 4
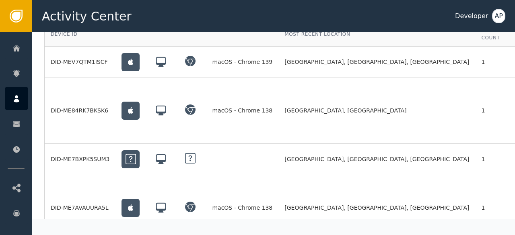
scroll to position [657, 0]
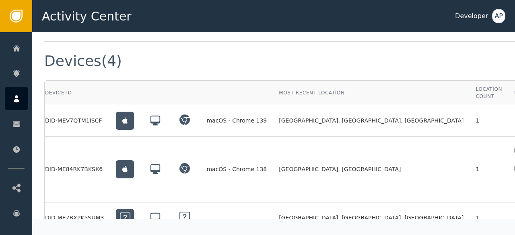
scroll to position [0, 6]
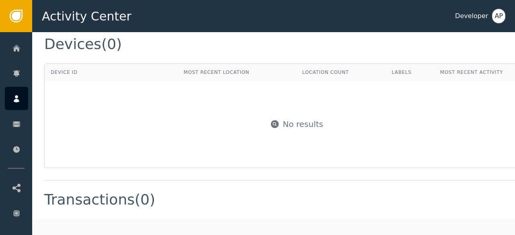
scroll to position [599, 0]
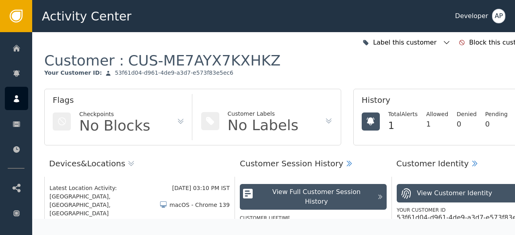
scroll to position [0, 0]
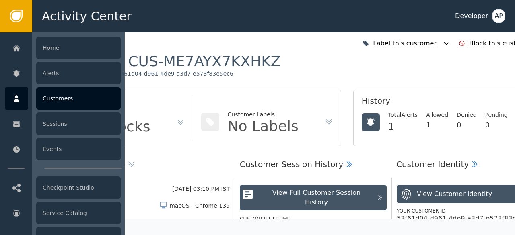
click at [59, 100] on div "Customers" at bounding box center [78, 98] width 84 height 23
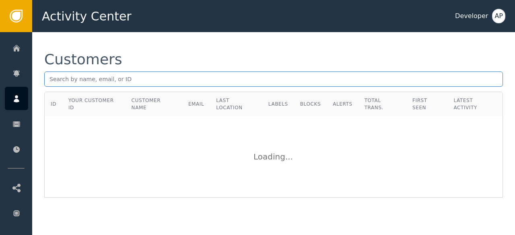
click at [49, 78] on input "text" at bounding box center [273, 79] width 459 height 15
paste input "[EMAIL_ADDRESS][DOMAIN_NAME]"
type input "[EMAIL_ADDRESS][DOMAIN_NAME]"
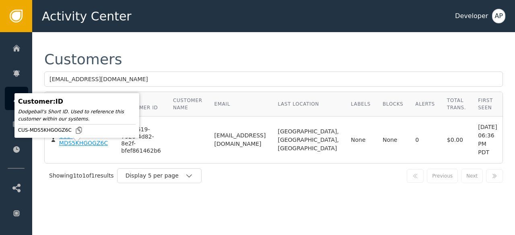
click at [72, 147] on div "CUS-MDS5KHGOGZ6C" at bounding box center [84, 140] width 50 height 14
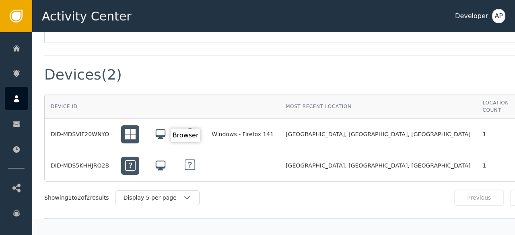
scroll to position [607, 0]
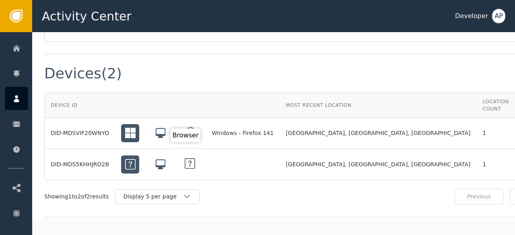
click at [189, 156] on div at bounding box center [190, 165] width 18 height 18
